Goal: Task Accomplishment & Management: Manage account settings

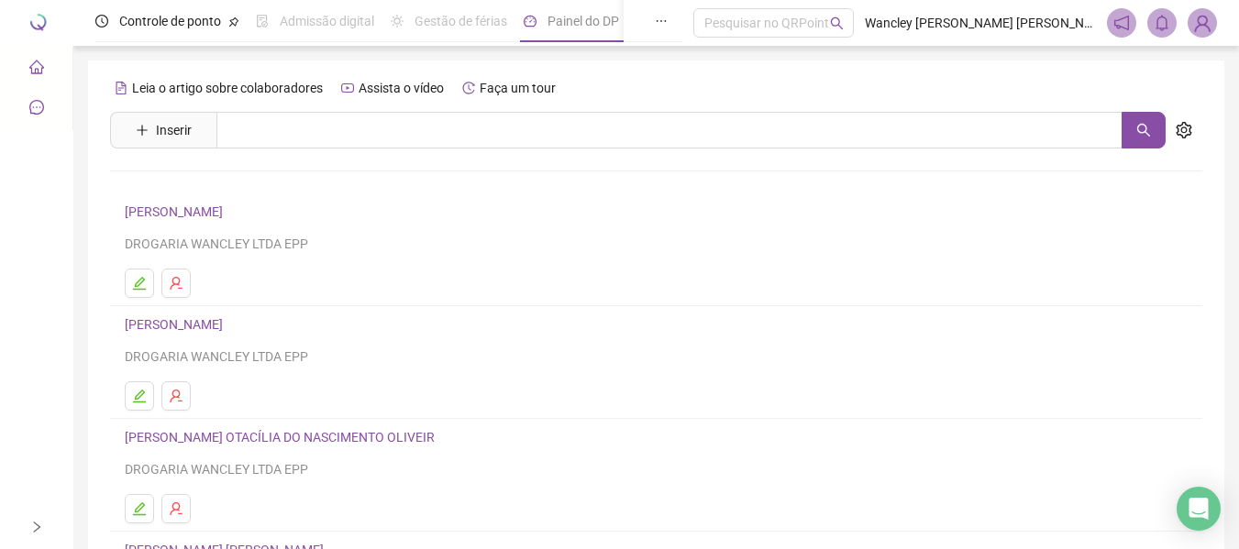
click at [45, 24] on div at bounding box center [183, 23] width 367 height 46
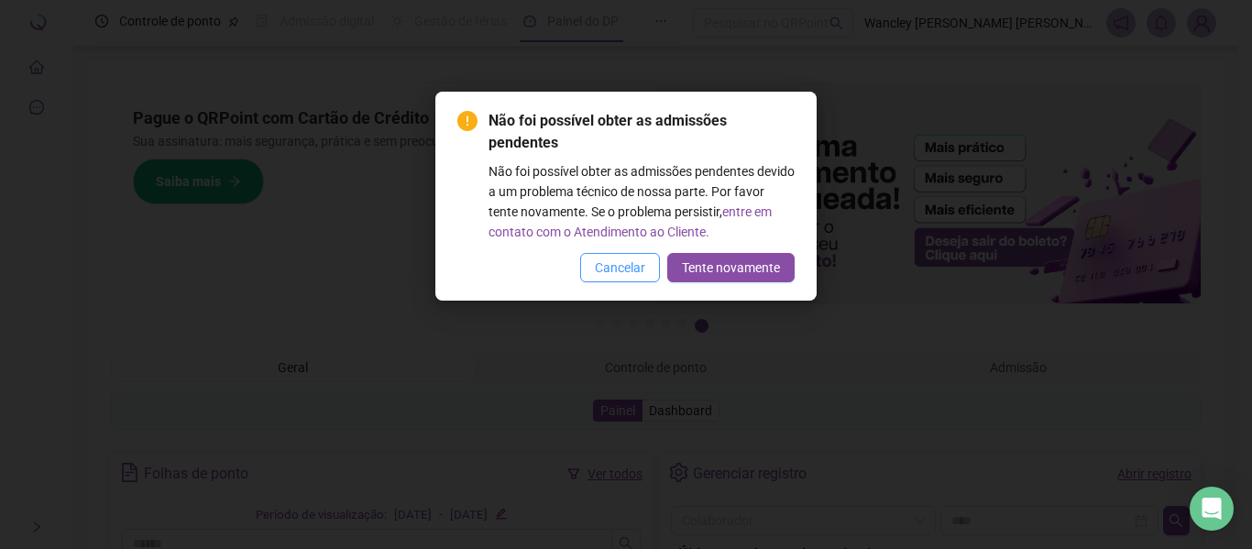
click at [639, 277] on span "Cancelar" at bounding box center [620, 268] width 50 height 20
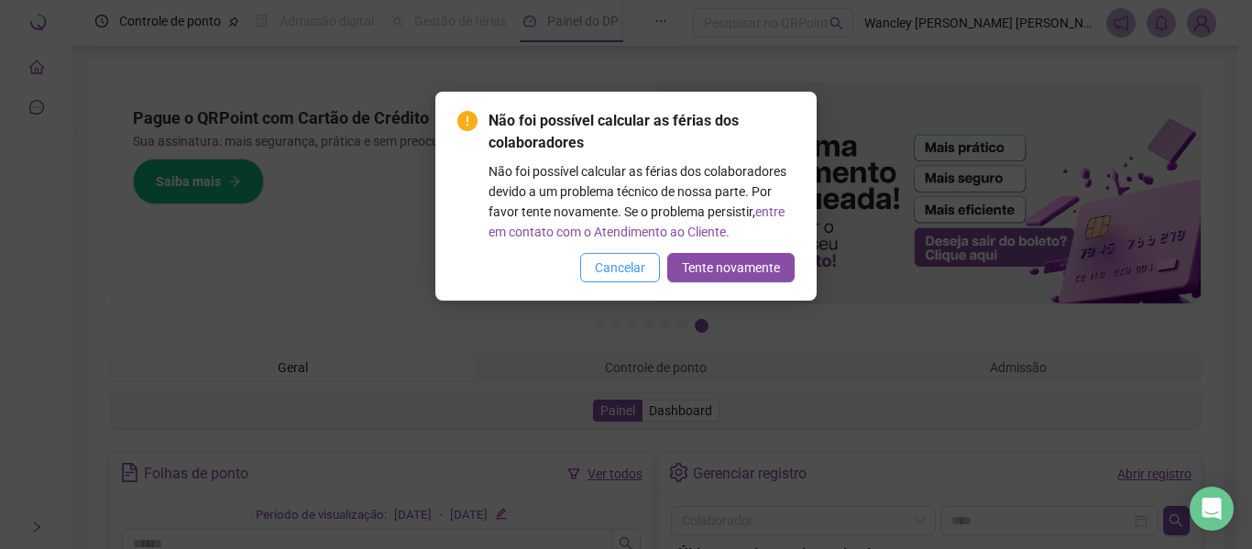
click at [640, 267] on span "Cancelar" at bounding box center [620, 268] width 50 height 20
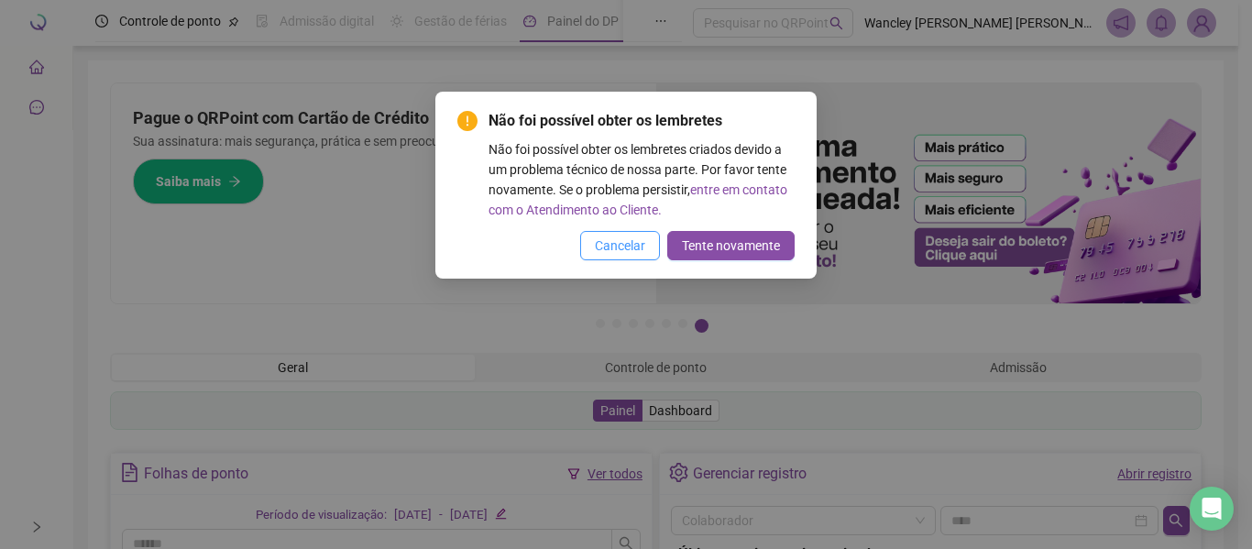
click at [645, 234] on button "Cancelar" at bounding box center [620, 245] width 80 height 29
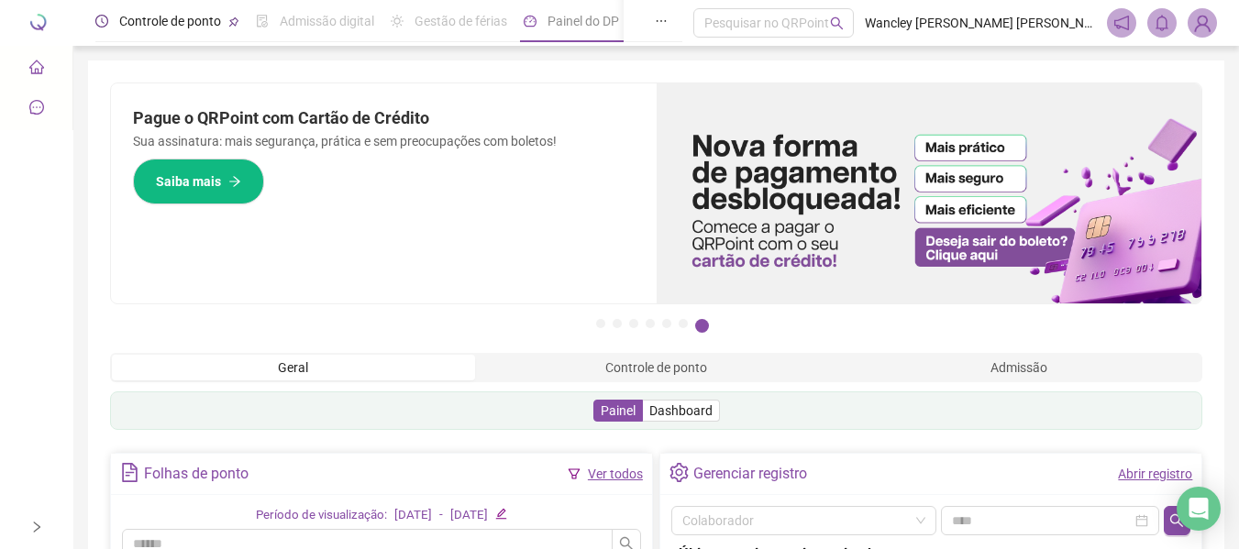
click at [126, 21] on span "Controle de ponto" at bounding box center [170, 21] width 102 height 15
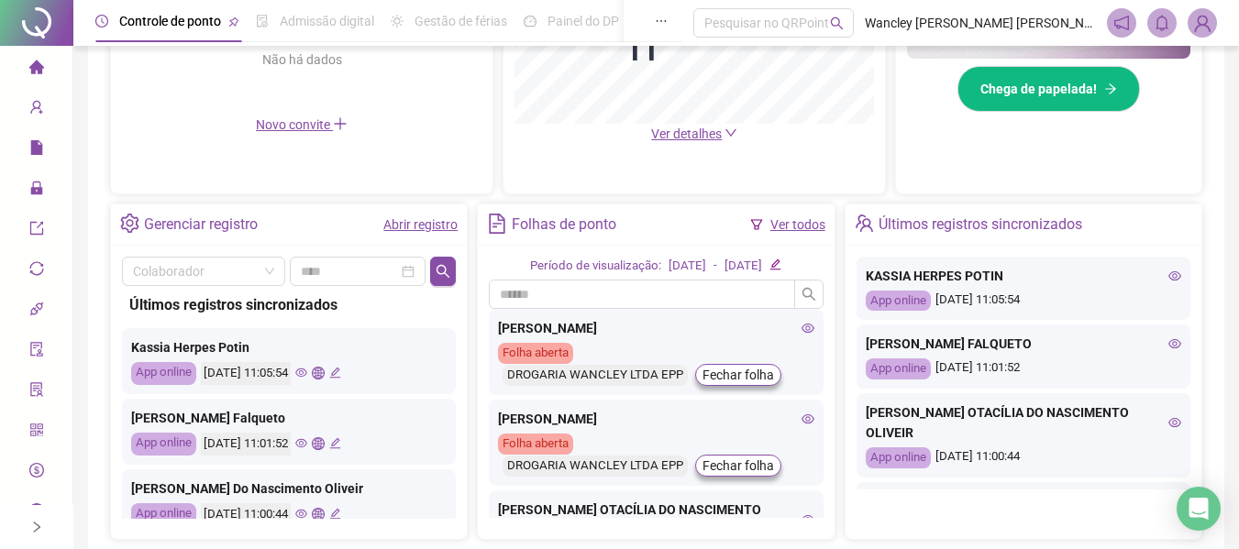
scroll to position [645, 0]
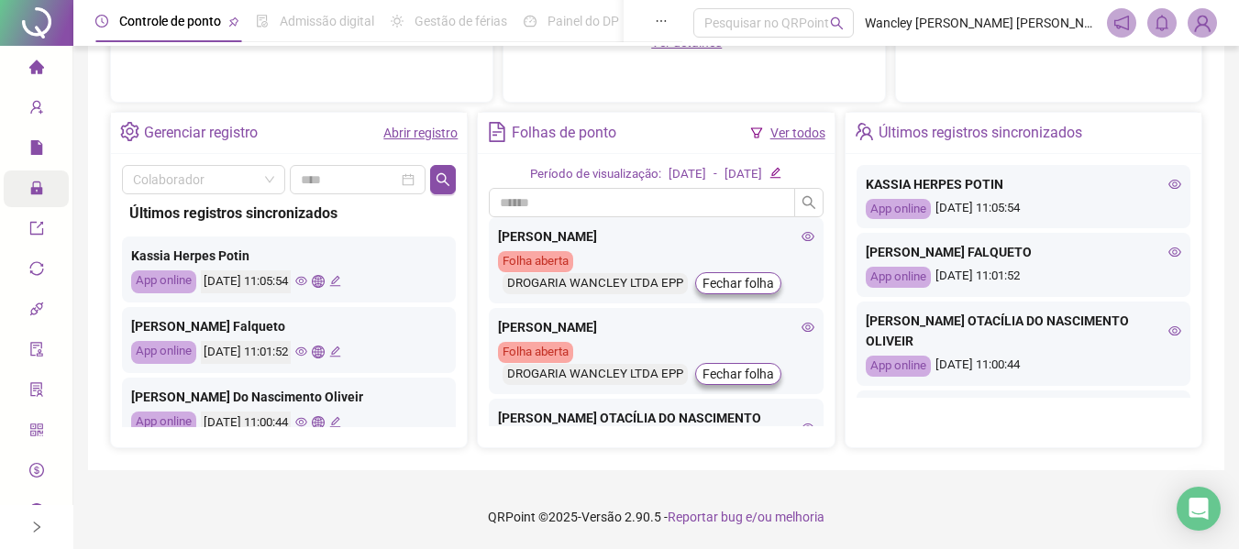
click at [39, 193] on span "Administração" at bounding box center [82, 189] width 107 height 15
click at [38, 530] on icon "right" at bounding box center [36, 527] width 13 height 13
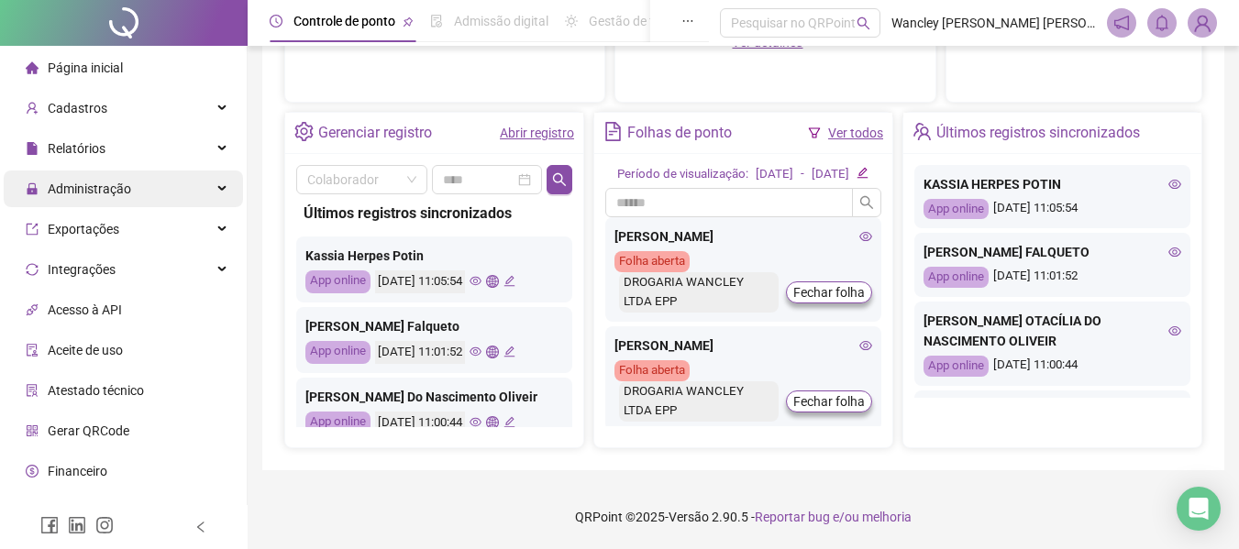
click at [138, 194] on div "Administração" at bounding box center [123, 189] width 239 height 37
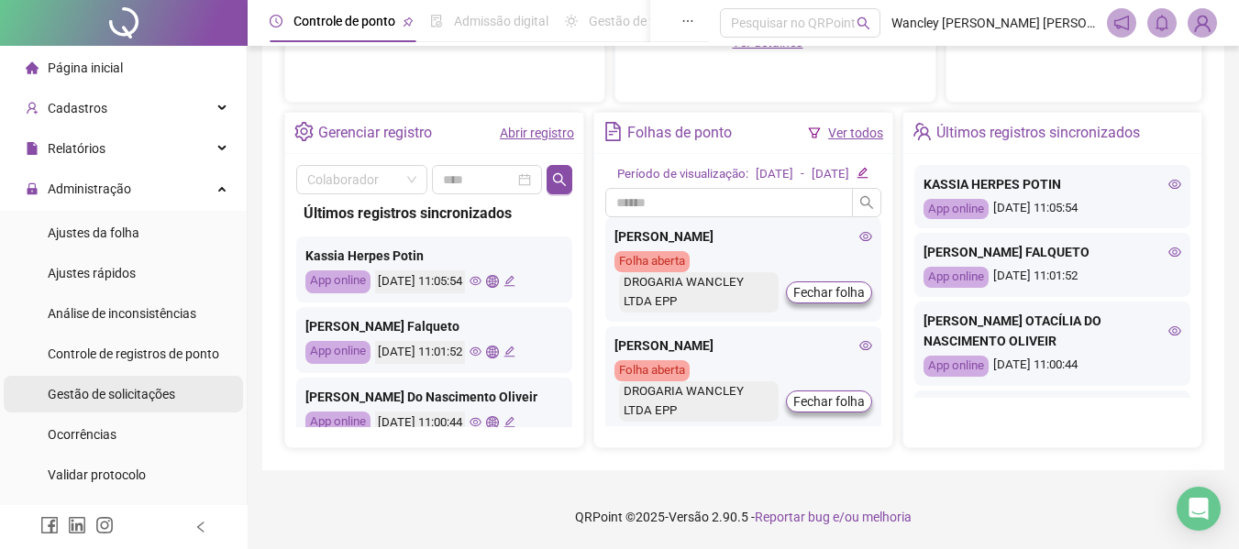
click at [134, 394] on span "Gestão de solicitações" at bounding box center [111, 394] width 127 height 15
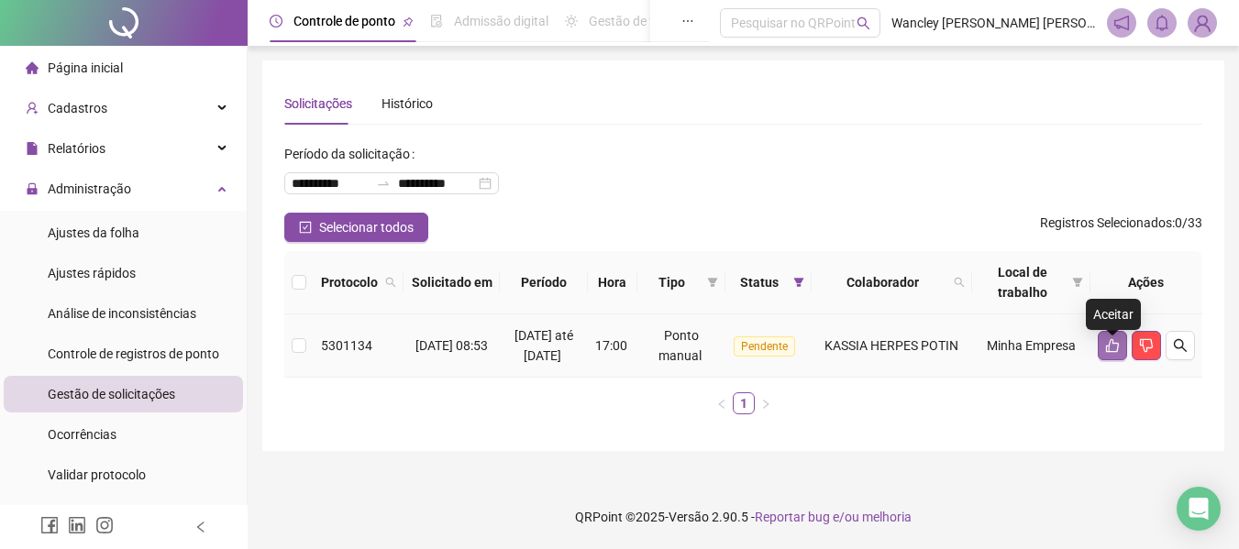
click at [1108, 352] on icon "like" at bounding box center [1112, 345] width 15 height 15
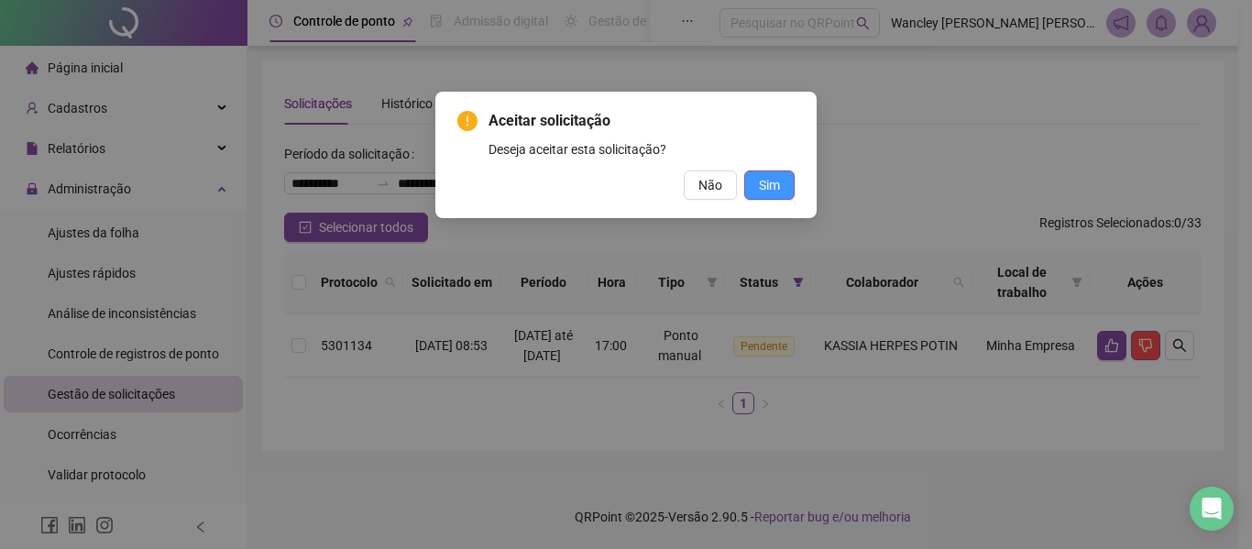
click at [782, 181] on button "Sim" at bounding box center [769, 185] width 50 height 29
